Goal: Navigation & Orientation: Find specific page/section

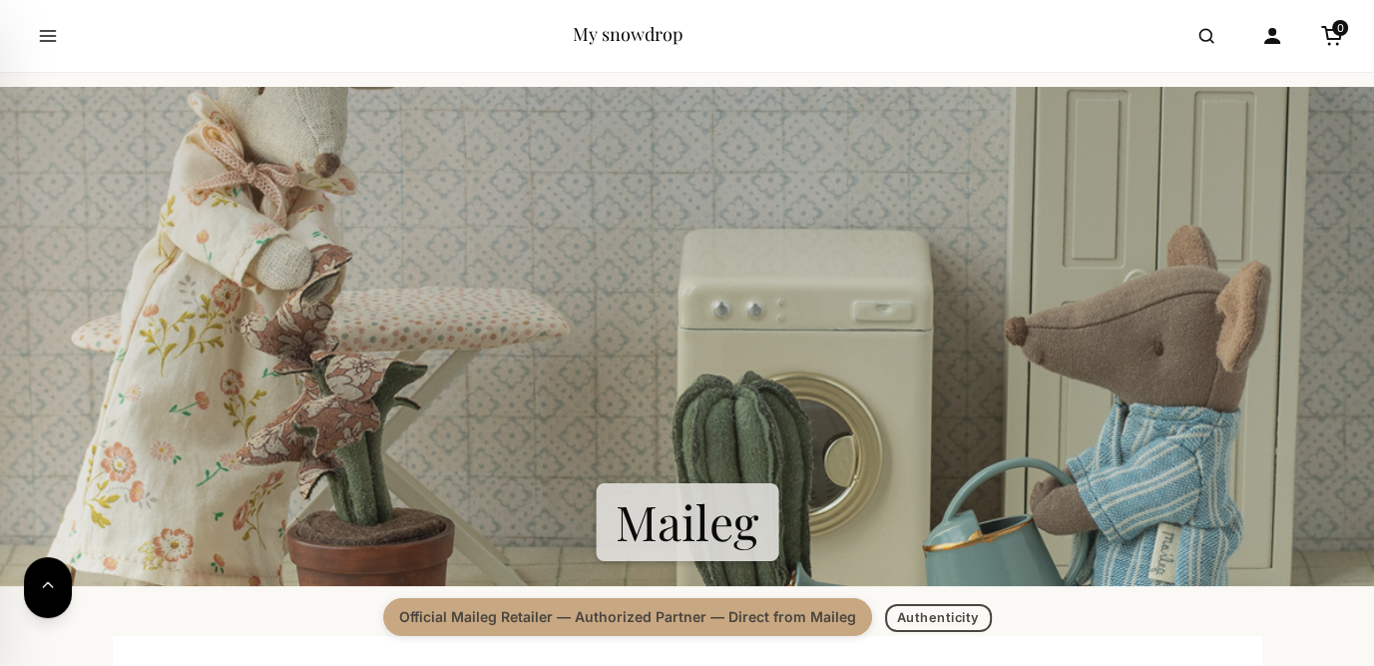
scroll to position [200, 0]
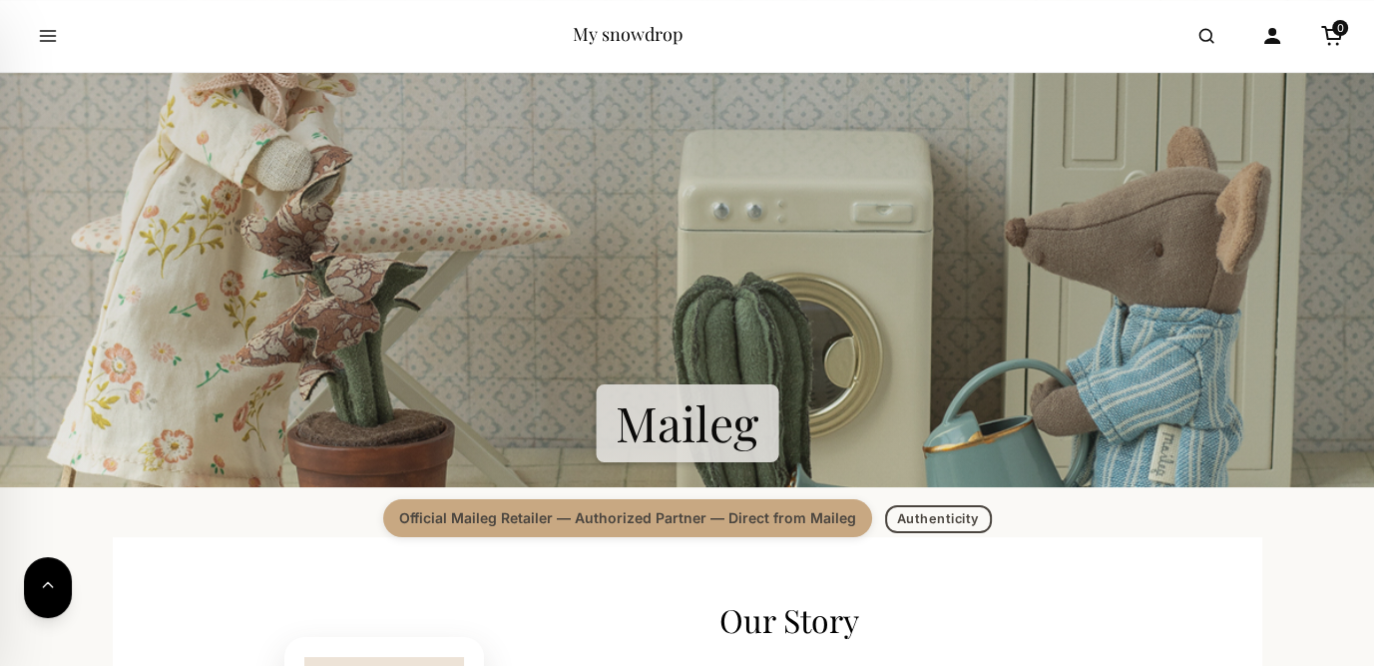
click at [662, 417] on section "Maileg" at bounding box center [687, 237] width 1374 height 499
click at [685, 427] on section "Maileg" at bounding box center [687, 237] width 1374 height 499
click at [927, 517] on link "Authenticity" at bounding box center [938, 518] width 107 height 29
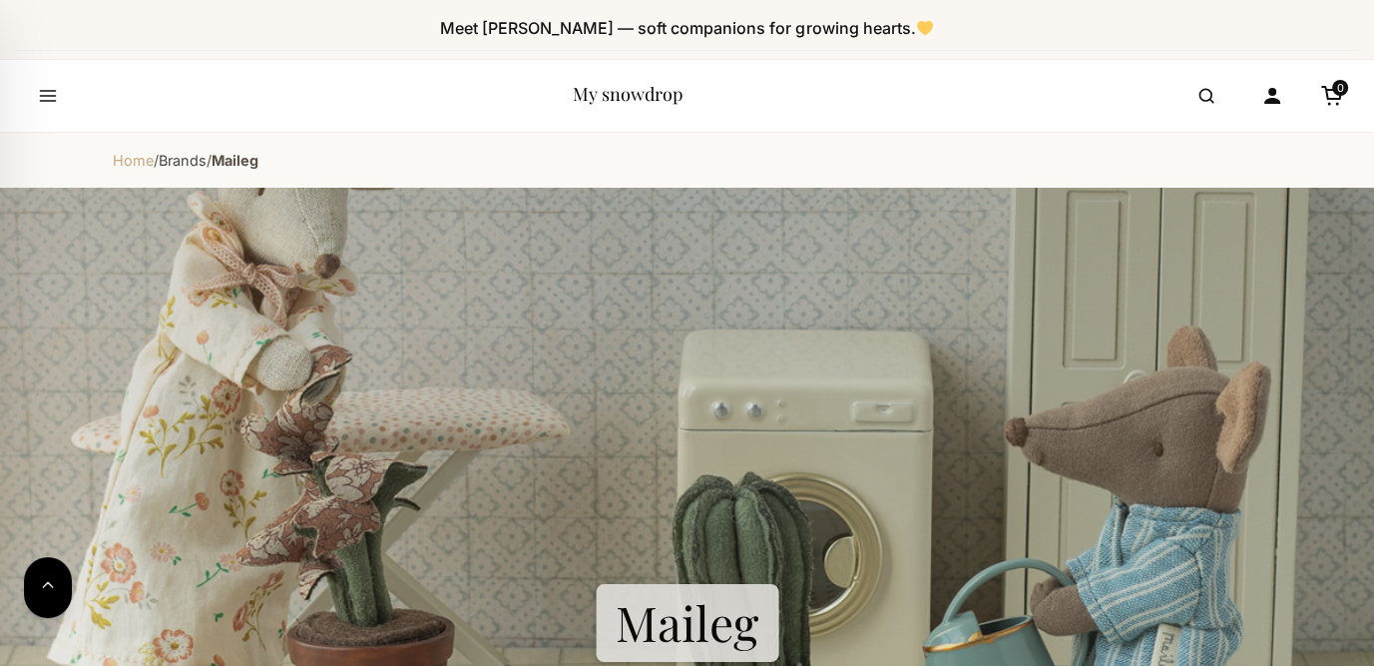
click at [130, 162] on link "Home" at bounding box center [133, 160] width 41 height 17
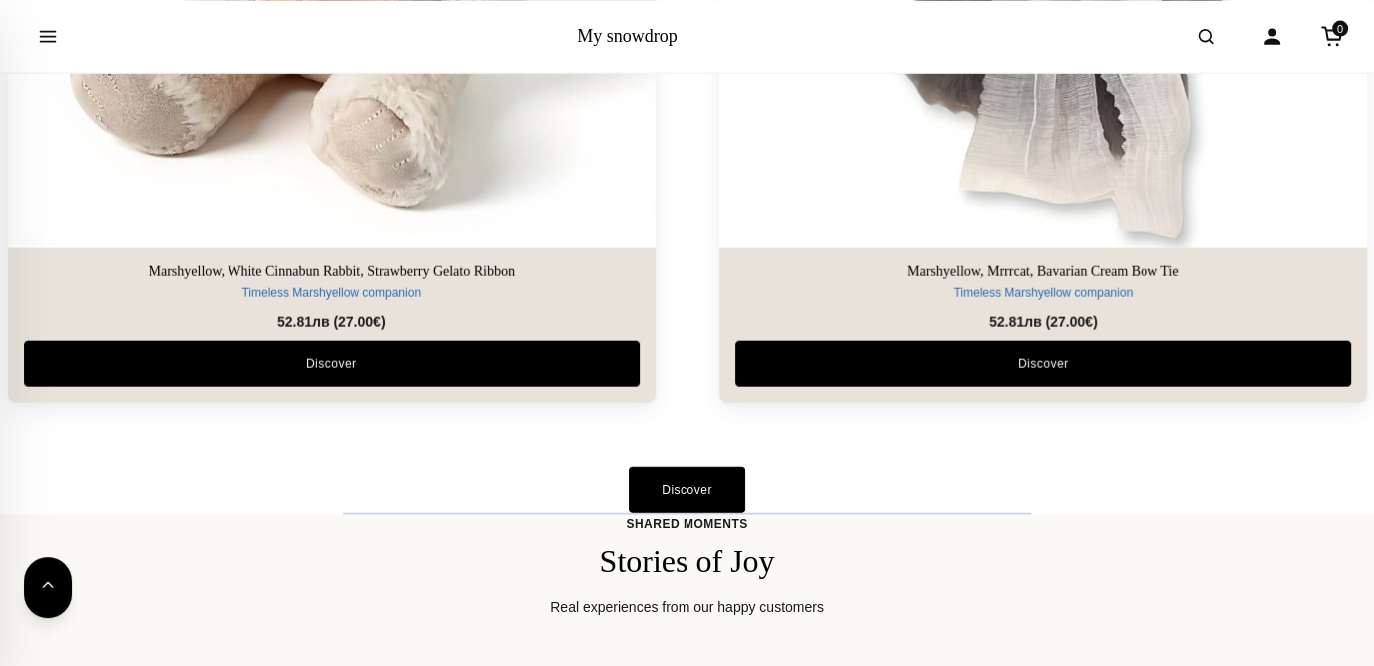
scroll to position [4691, 0]
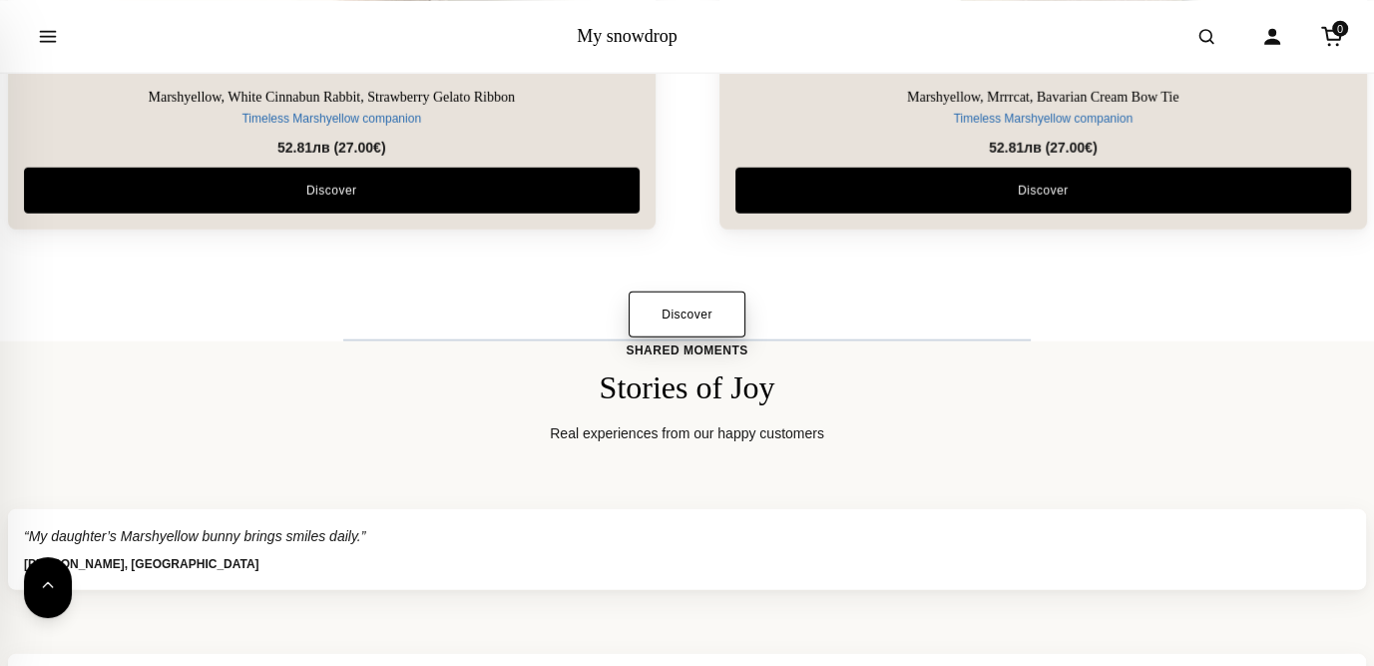
click at [686, 319] on link "Discover" at bounding box center [687, 314] width 117 height 46
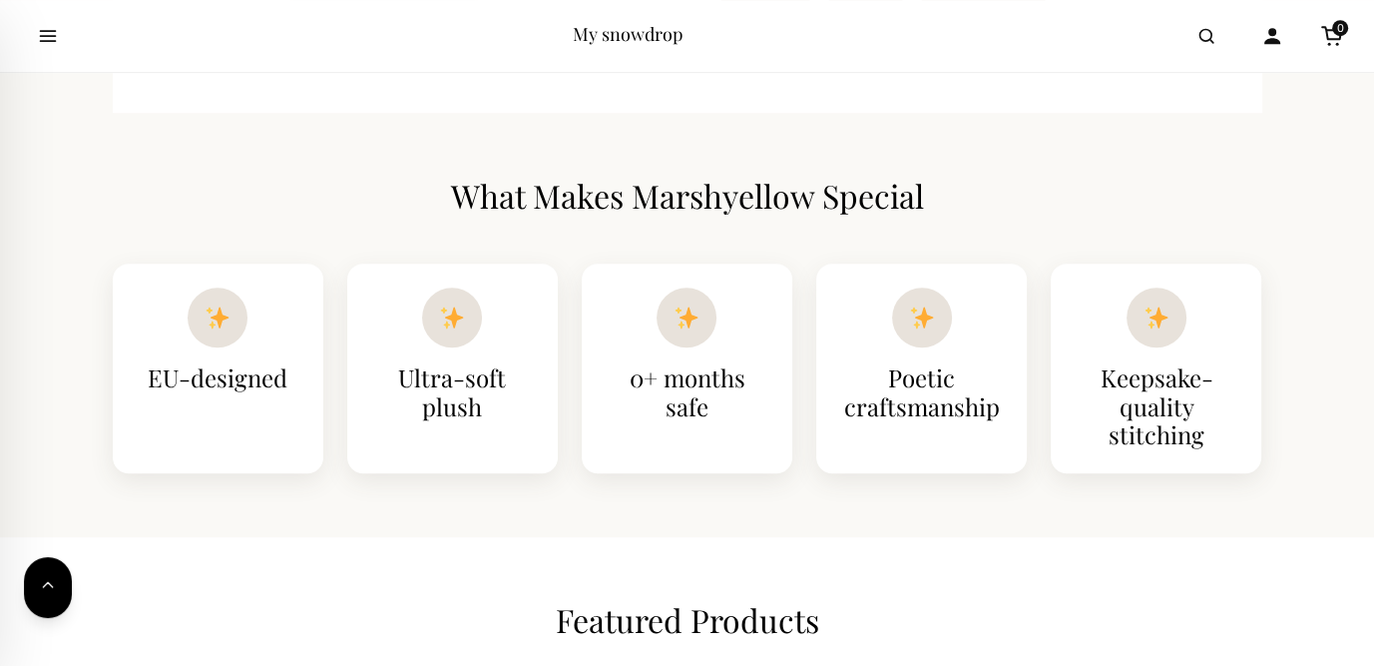
scroll to position [1098, 0]
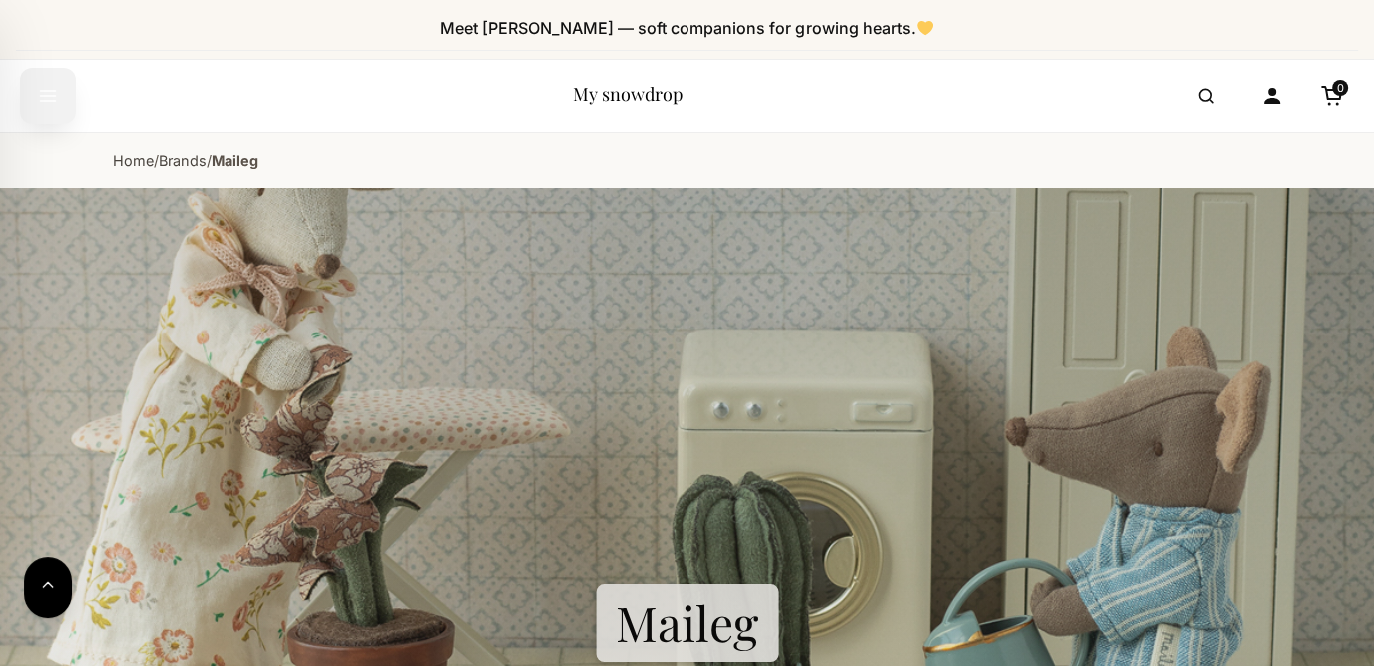
click at [43, 94] on icon "Open menu" at bounding box center [48, 96] width 20 height 36
click at [1213, 87] on icon "Open search" at bounding box center [1207, 96] width 20 height 36
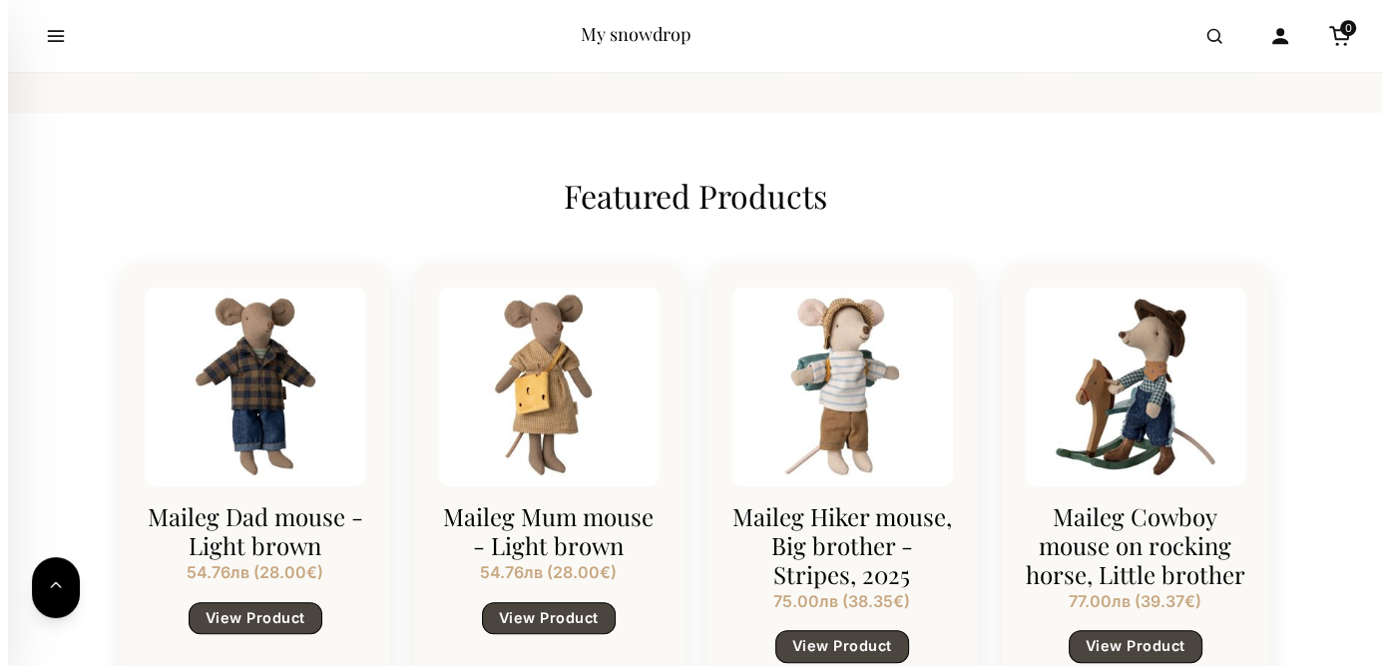
scroll to position [1497, 0]
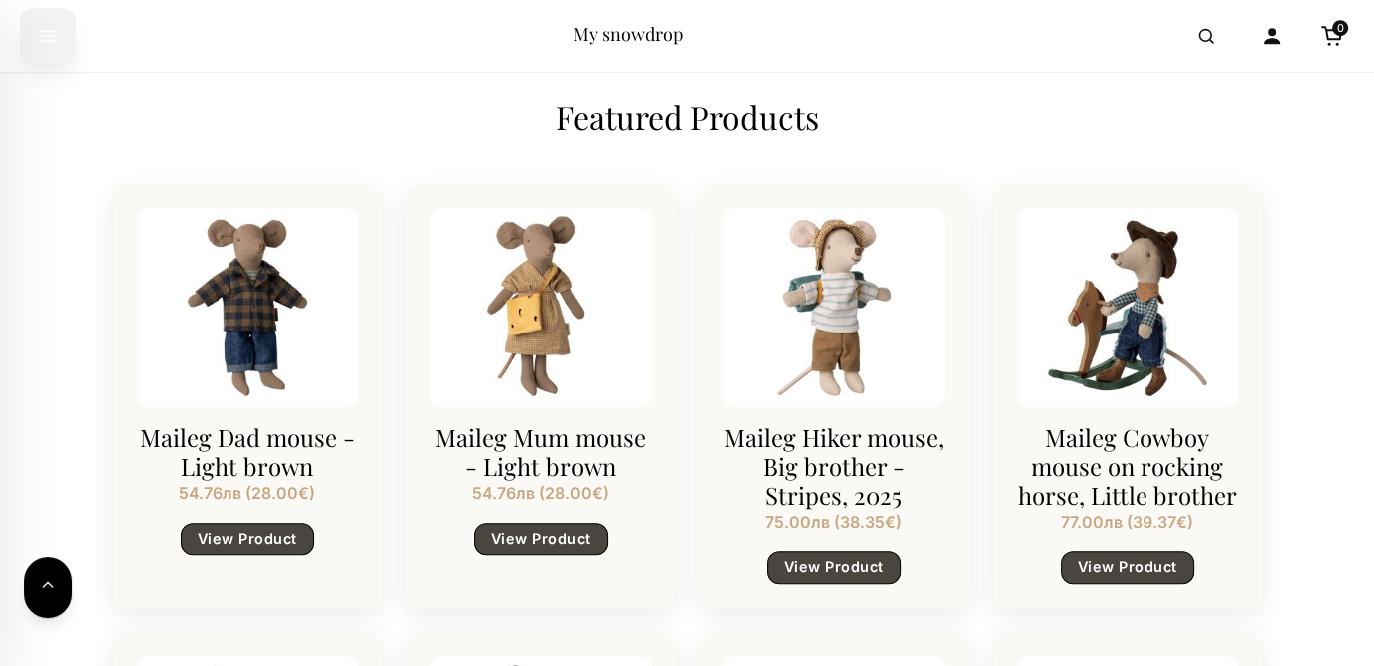
click at [42, 37] on icon "Open menu" at bounding box center [48, 36] width 20 height 36
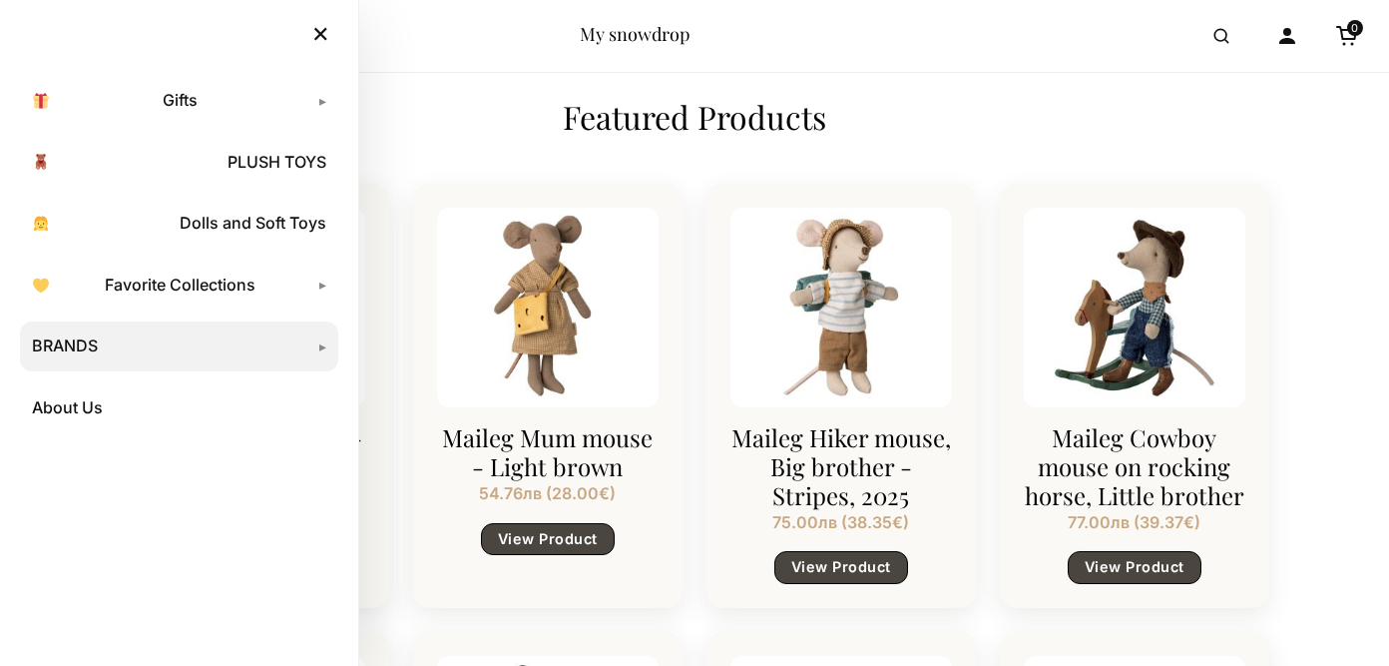
click at [61, 340] on link "BRANDS" at bounding box center [179, 346] width 318 height 50
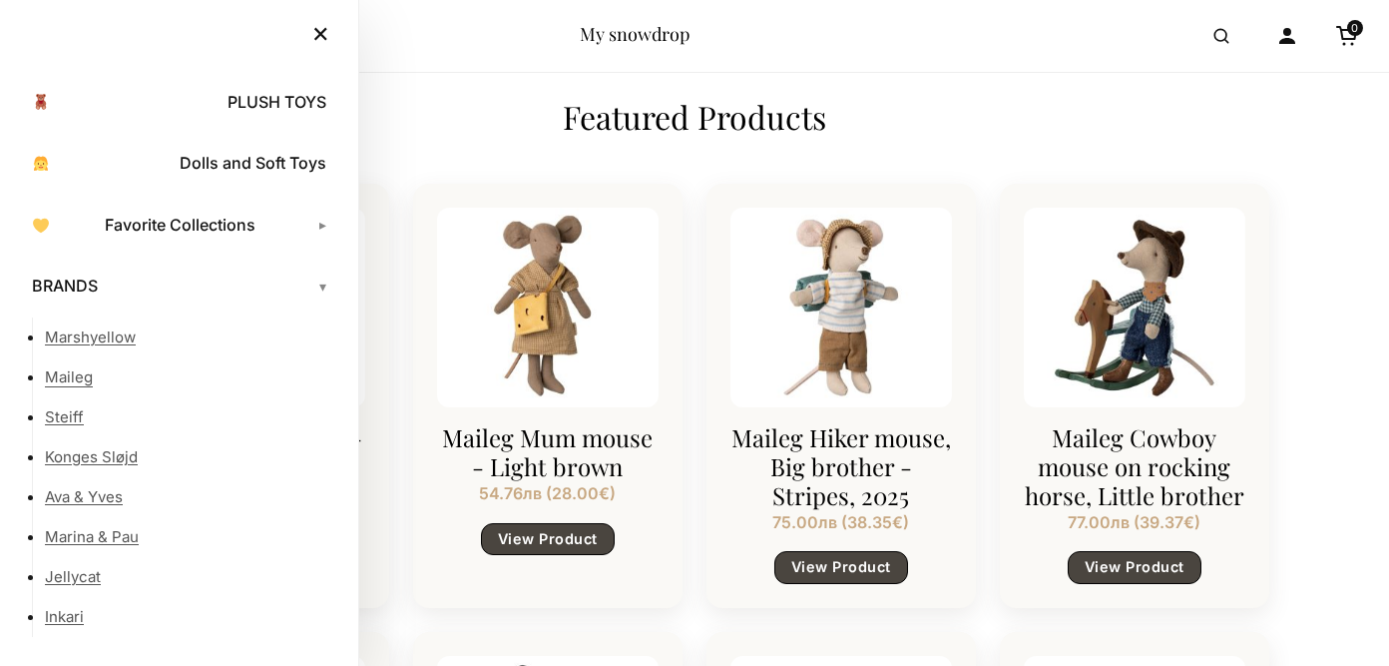
scroll to position [111, 0]
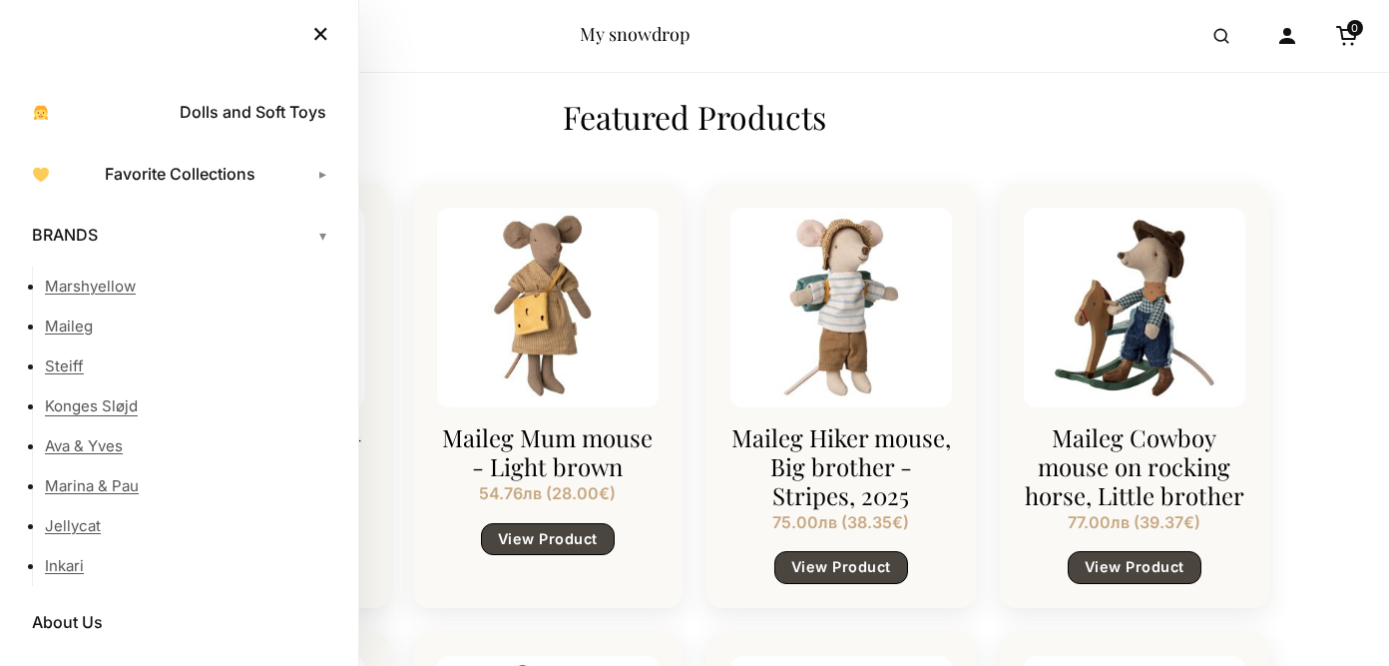
click at [81, 401] on link "Konges Sløjd" at bounding box center [191, 406] width 293 height 40
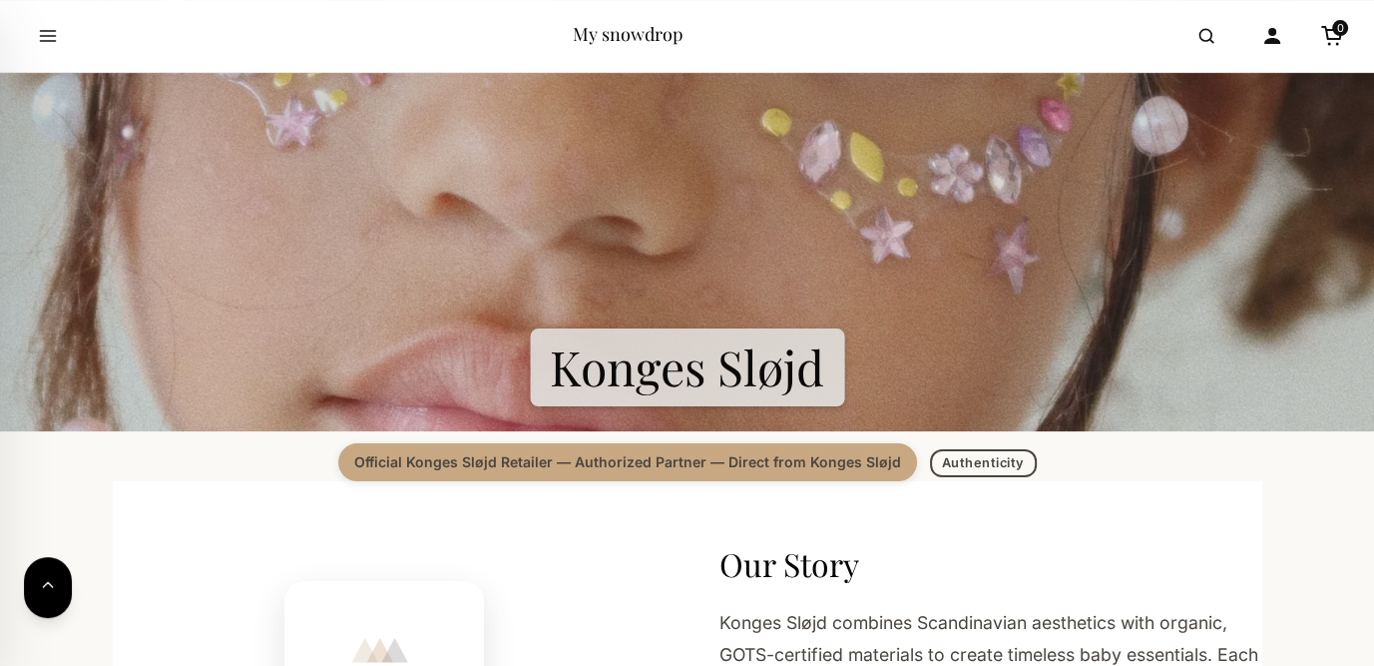
scroll to position [299, 0]
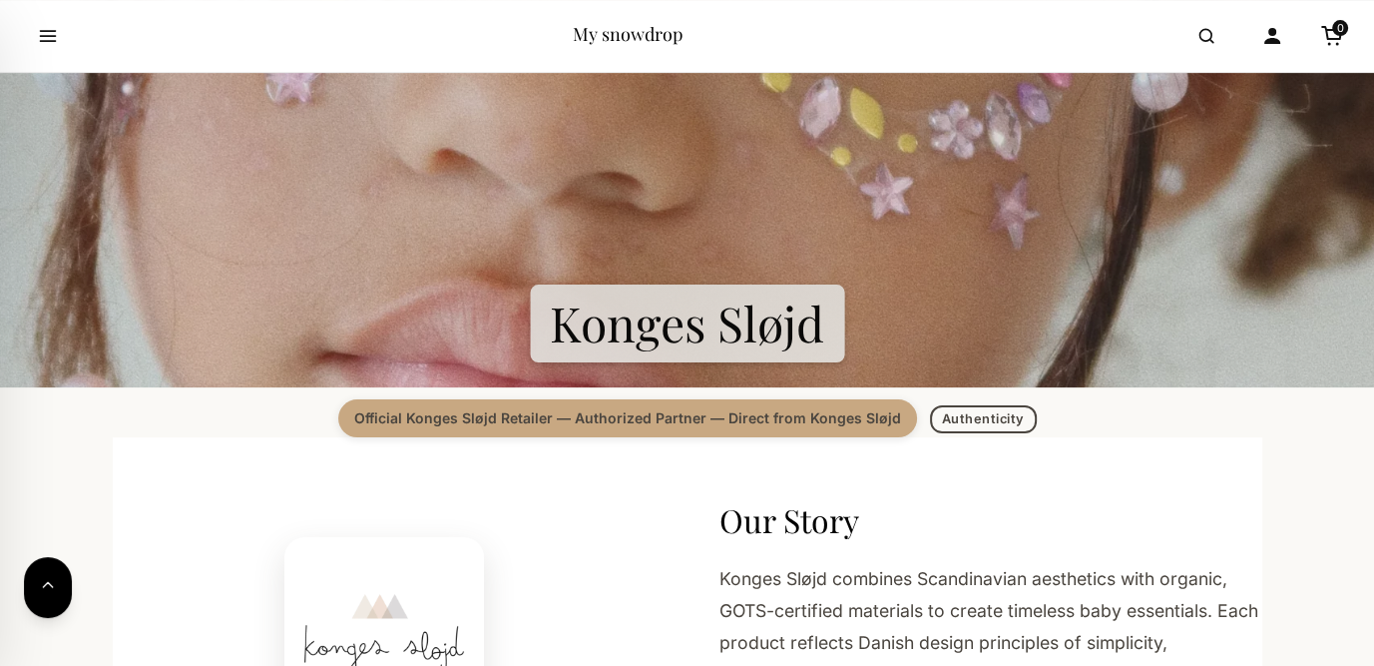
click at [574, 319] on section "Konges Sløjd" at bounding box center [687, 137] width 1374 height 499
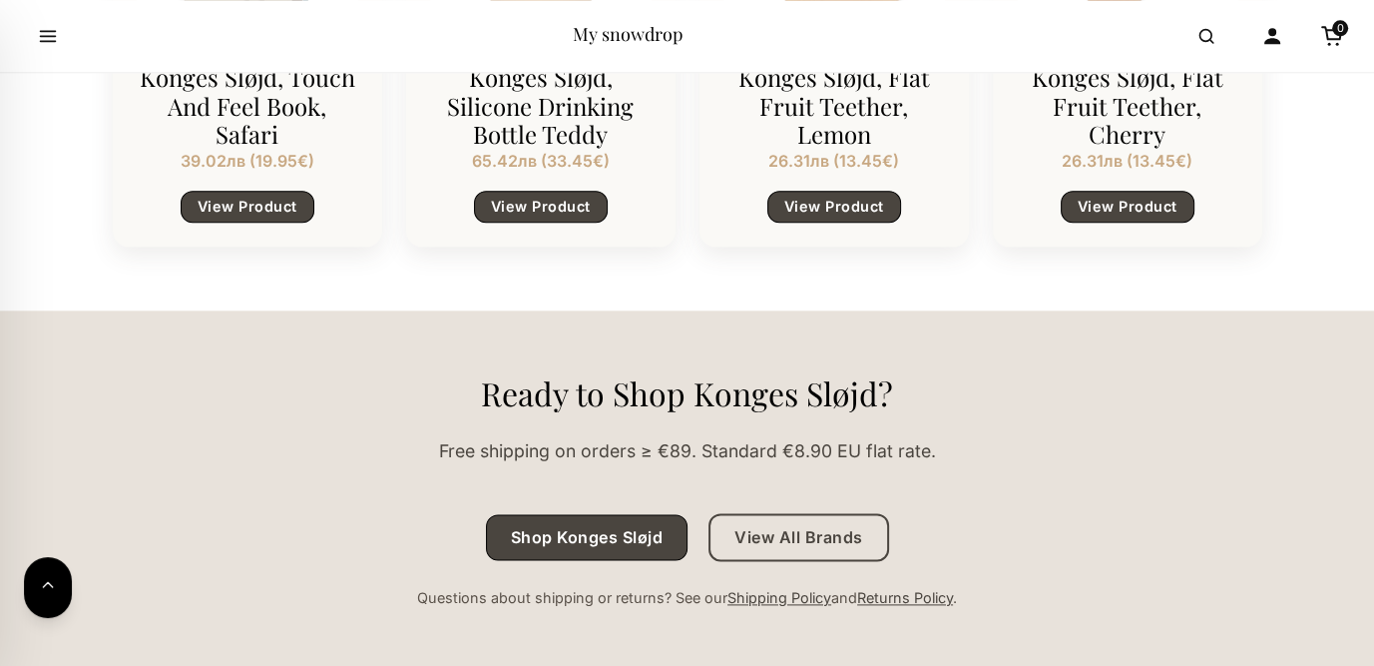
scroll to position [2296, 0]
